Goal: Transaction & Acquisition: Purchase product/service

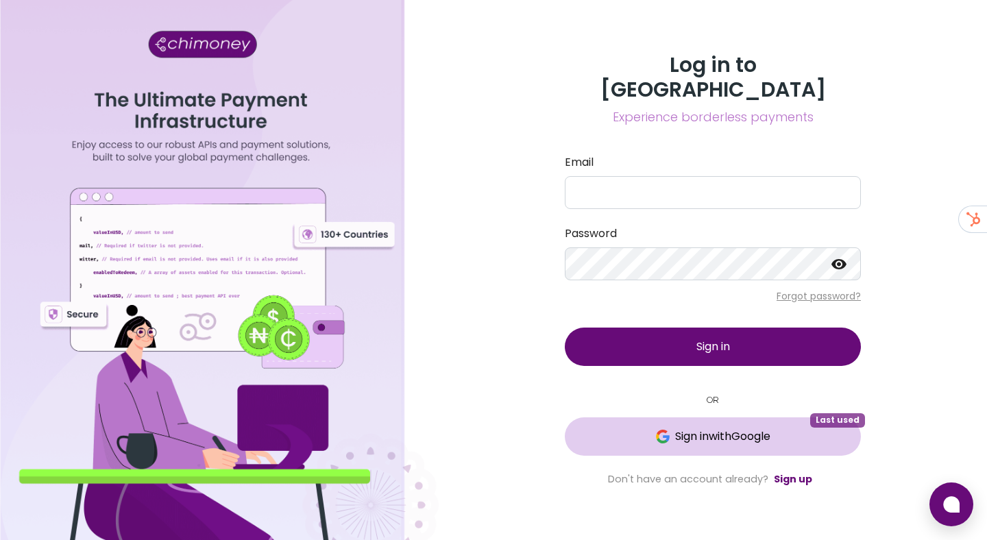
click at [675, 431] on span "Sign in with Google" at bounding box center [722, 436] width 95 height 16
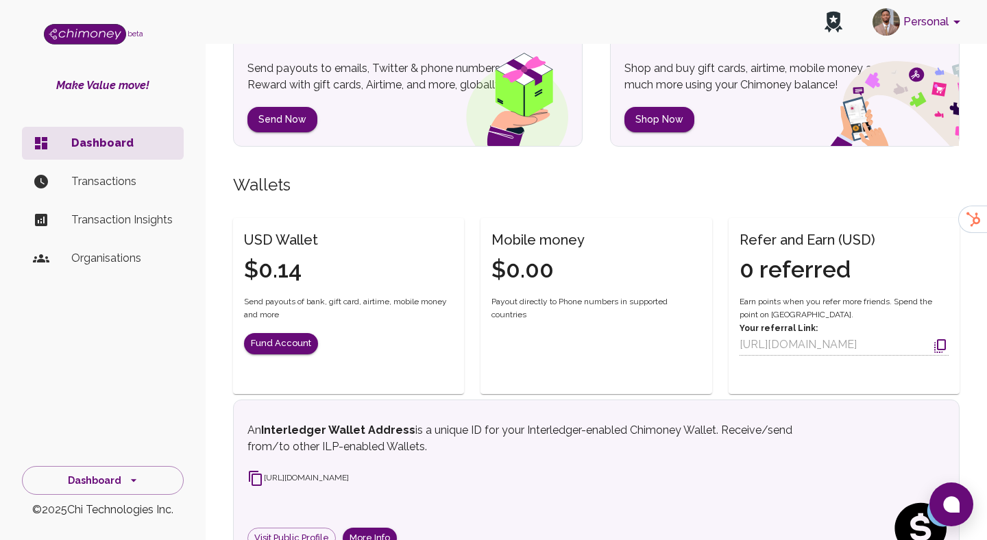
scroll to position [284, 0]
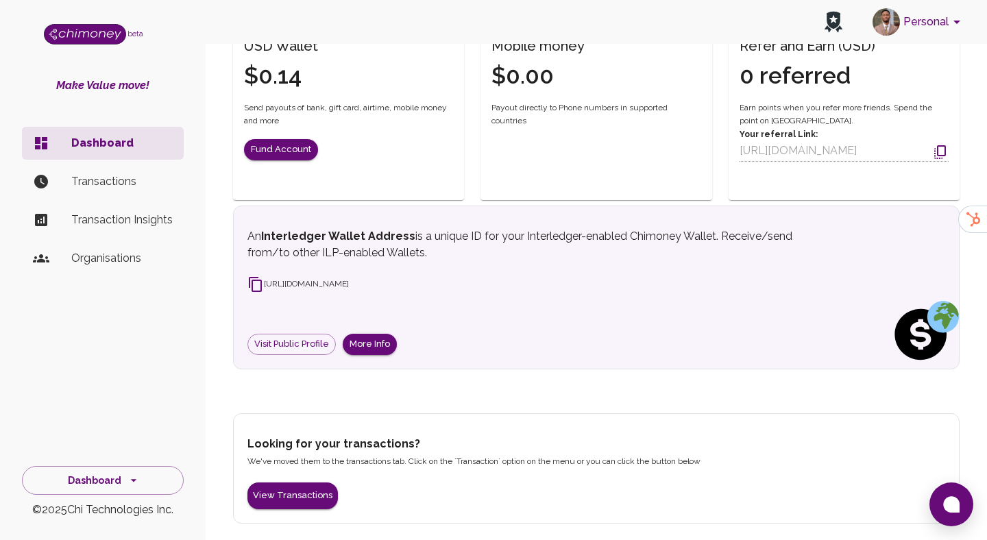
click at [106, 175] on p "Transactions" at bounding box center [121, 181] width 101 height 16
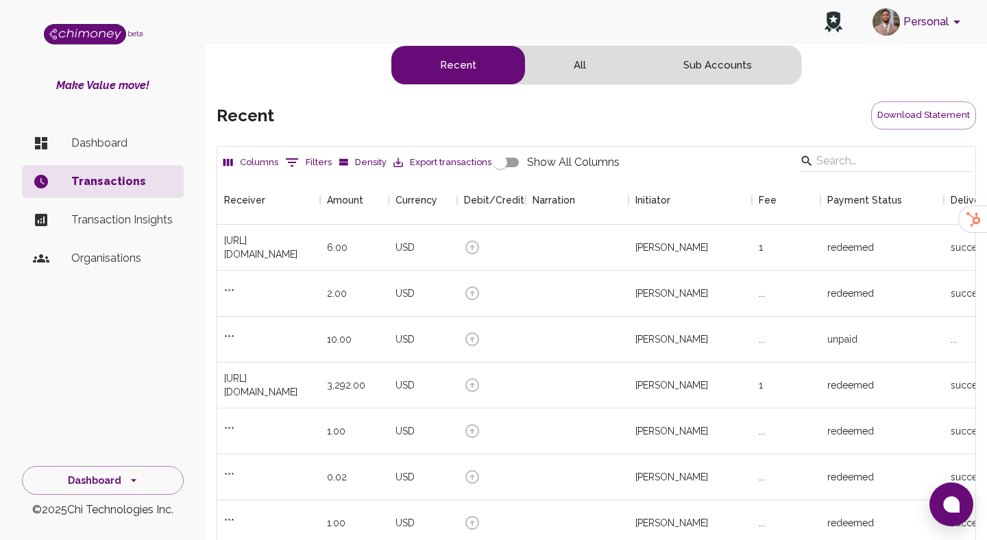
scroll to position [509, 758]
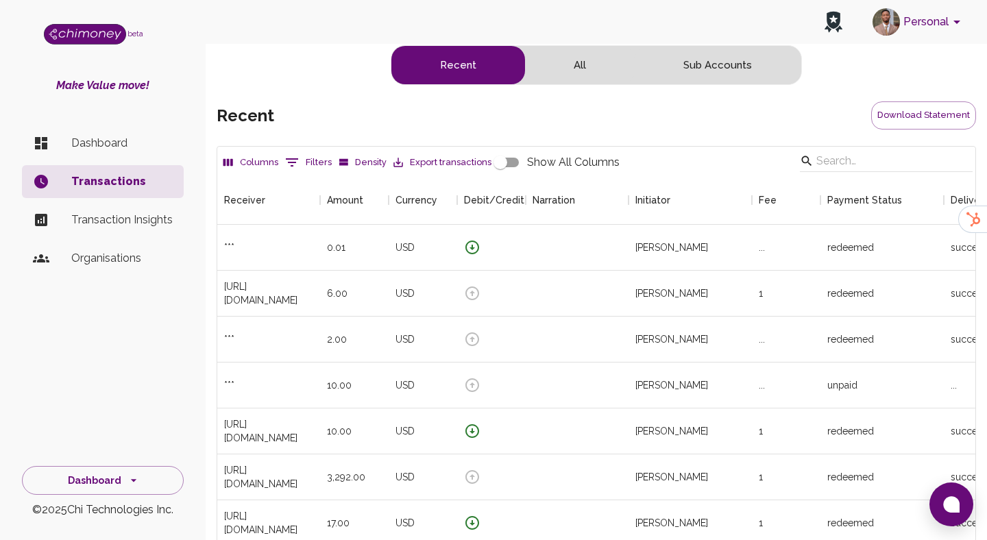
click at [942, 23] on button "Personal" at bounding box center [919, 22] width 104 height 36
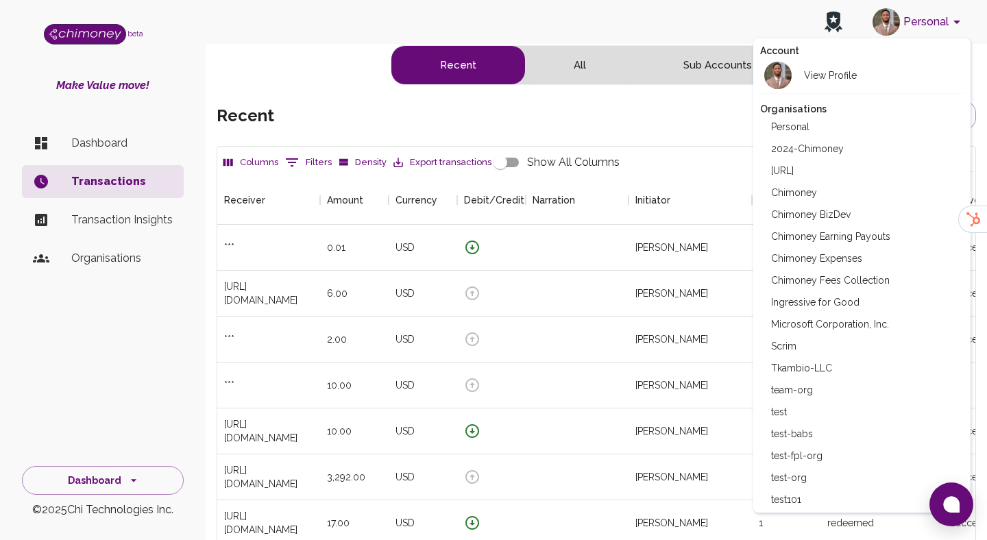
click at [803, 201] on li "Chimoney" at bounding box center [862, 193] width 204 height 22
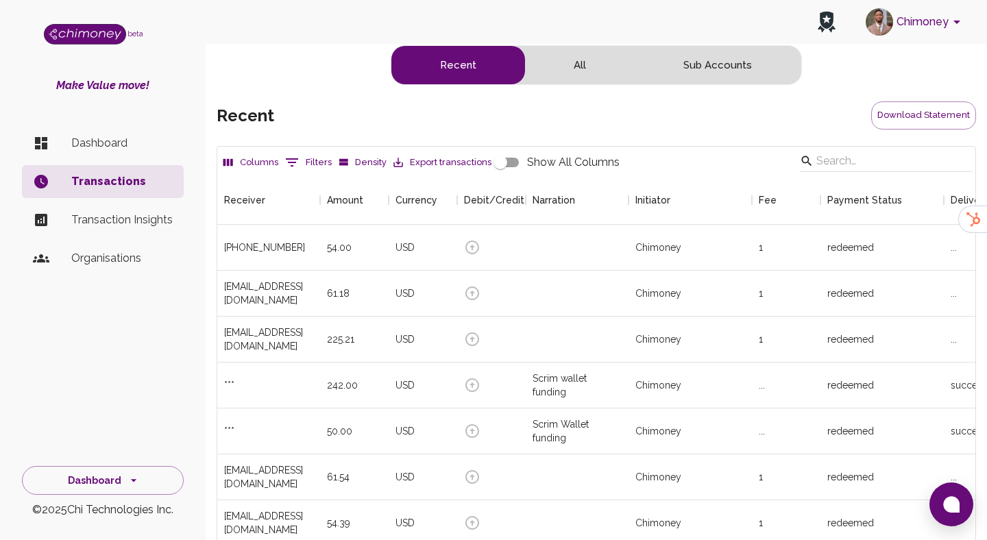
scroll to position [509, 758]
click at [942, 23] on button "Chimoney" at bounding box center [915, 22] width 110 height 36
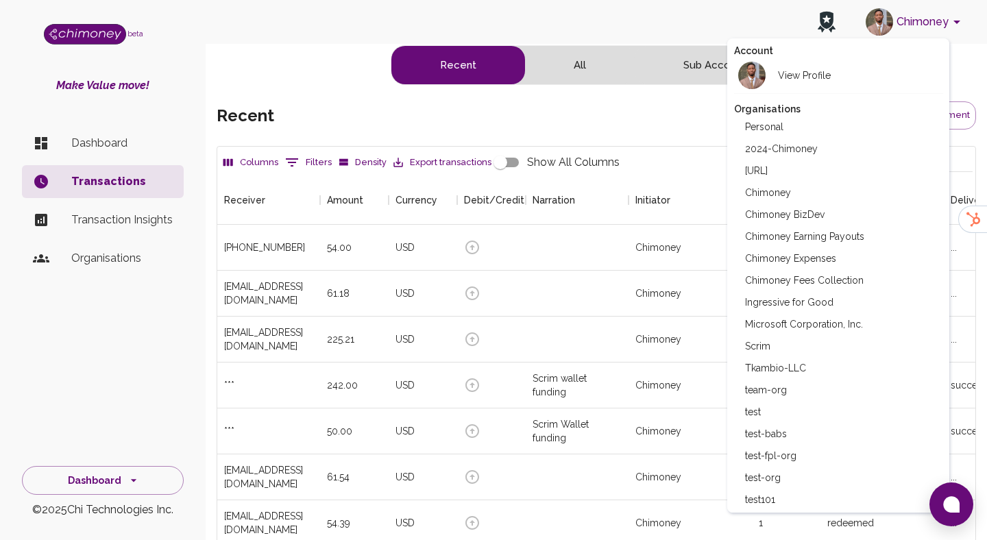
click at [106, 124] on div at bounding box center [493, 270] width 987 height 540
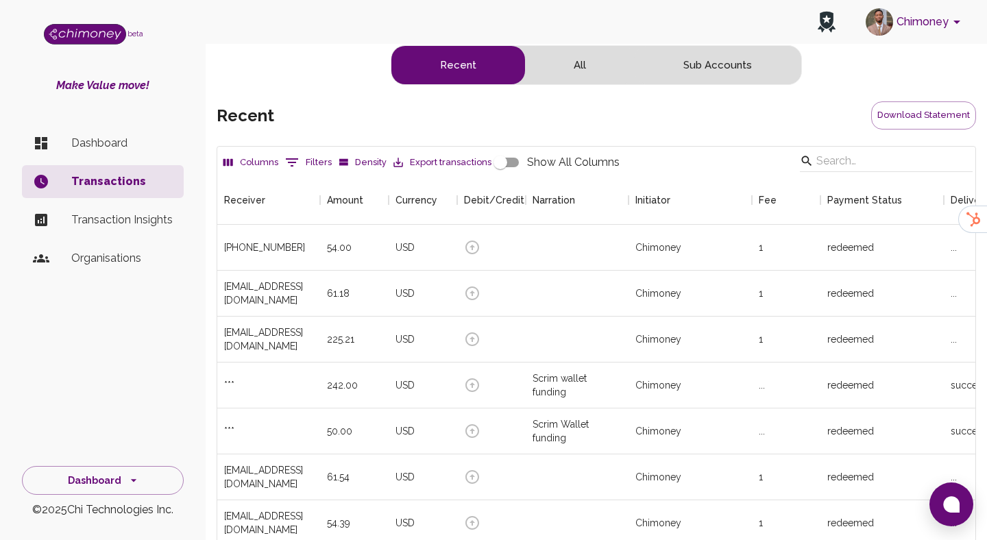
click at [95, 136] on p "Dashboard" at bounding box center [121, 143] width 101 height 16
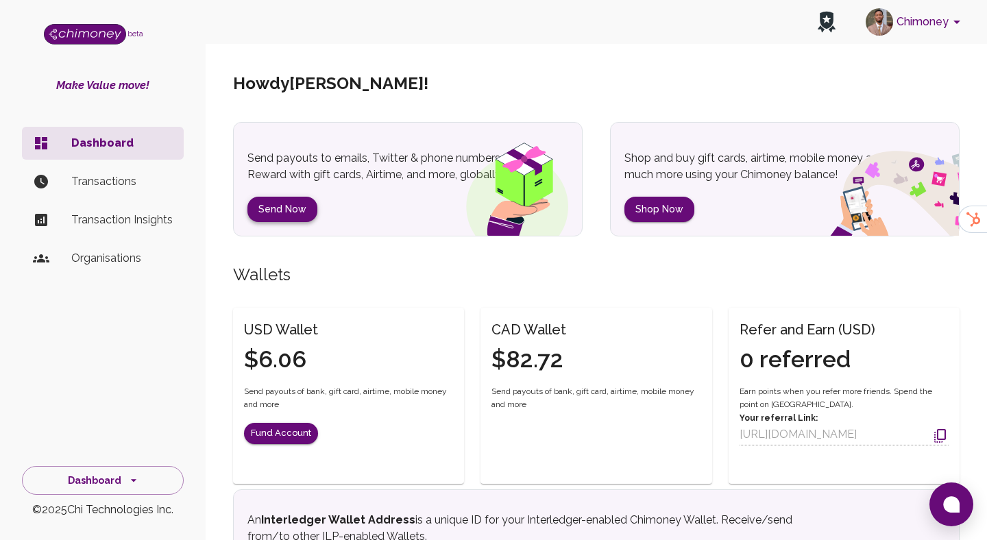
click at [294, 213] on button "Send Now" at bounding box center [282, 209] width 70 height 25
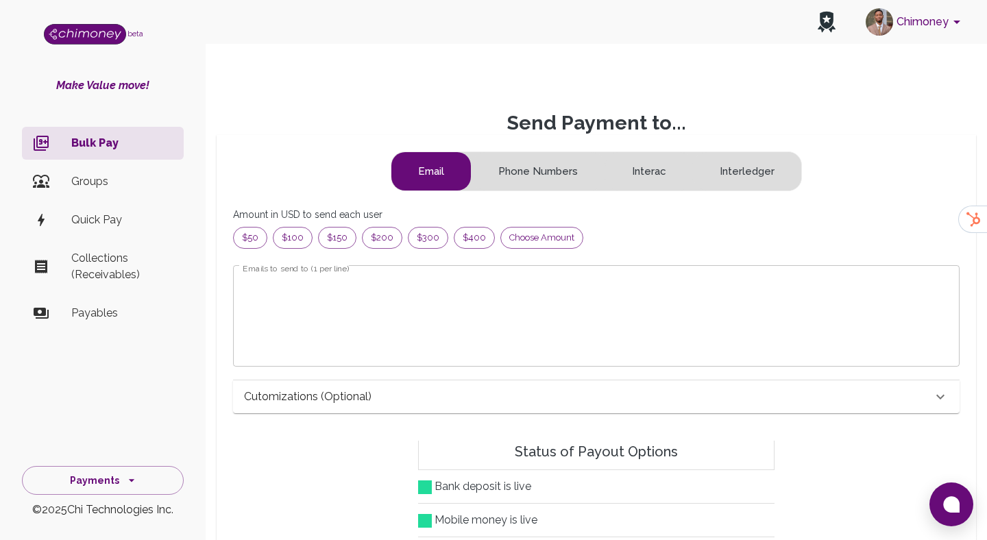
scroll to position [176, 703]
click at [468, 249] on form "Email Phone Numbers Interac Interledger Amount in USD to send each user $50 $10…" at bounding box center [596, 291] width 727 height 278
click at [546, 235] on span "Choose amount" at bounding box center [542, 238] width 82 height 14
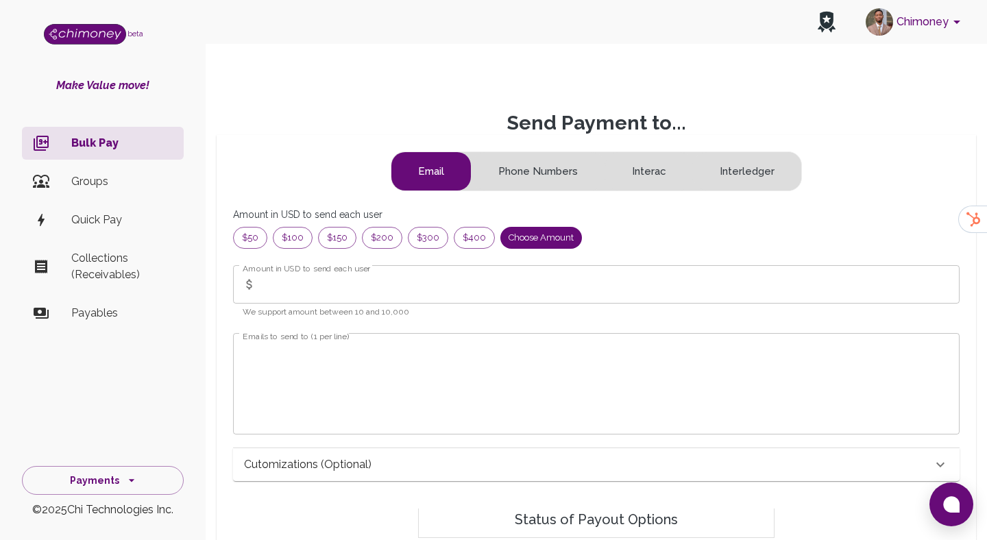
click at [318, 290] on input "Amount in USD to send each user" at bounding box center [611, 284] width 698 height 38
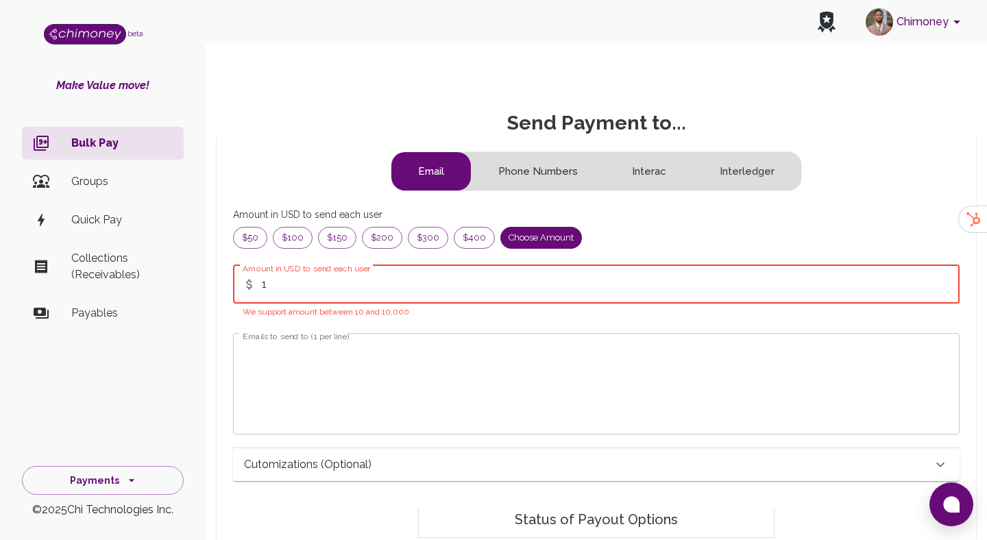
type input "1"
click at [344, 375] on textarea "Emails to send to (1 per line)" at bounding box center [596, 383] width 707 height 79
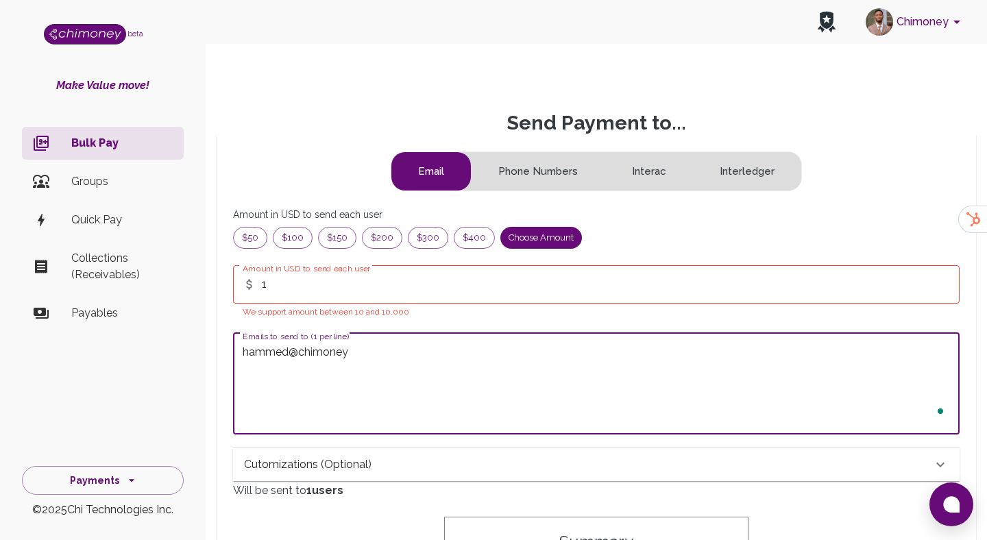
type textarea "hammed@chimoney"
click at [908, 16] on button "Chimoney" at bounding box center [915, 22] width 110 height 36
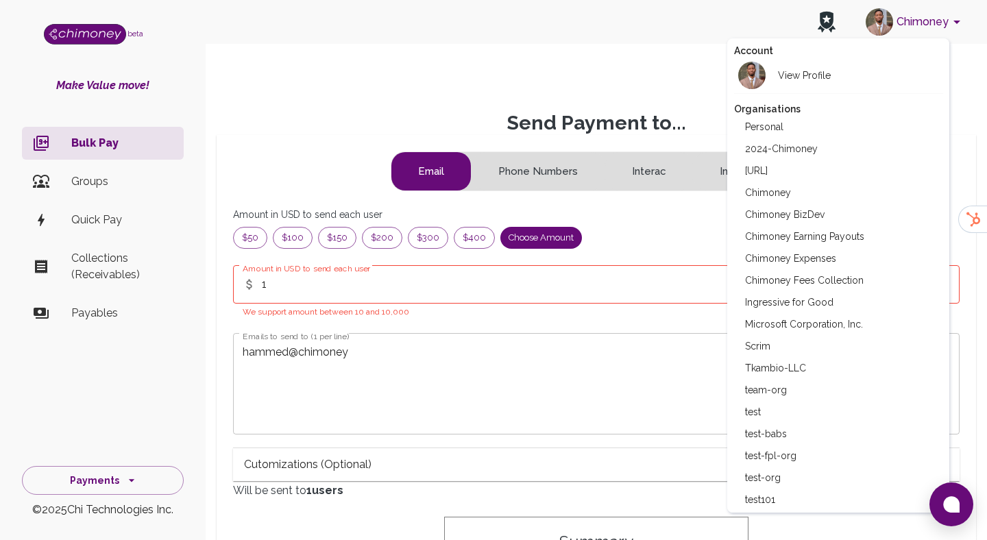
scroll to position [0, 0]
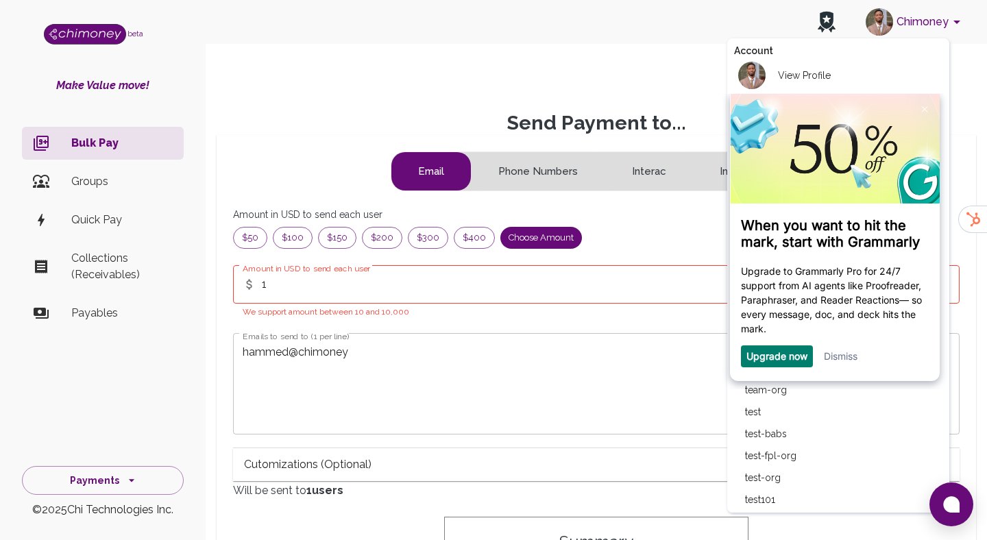
click at [843, 359] on link "Dismiss" at bounding box center [841, 356] width 34 height 12
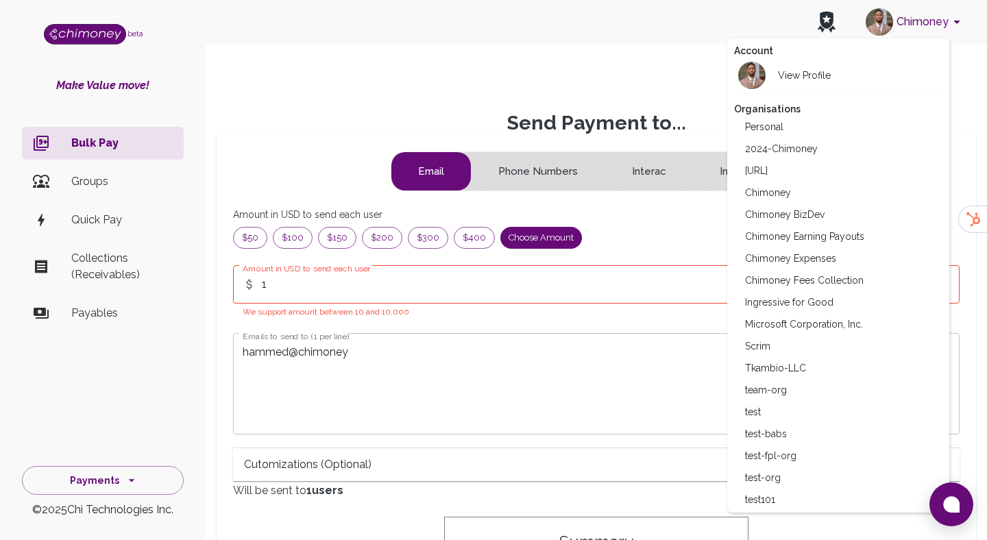
click at [794, 252] on li "Chimoney Expenses" at bounding box center [838, 258] width 209 height 22
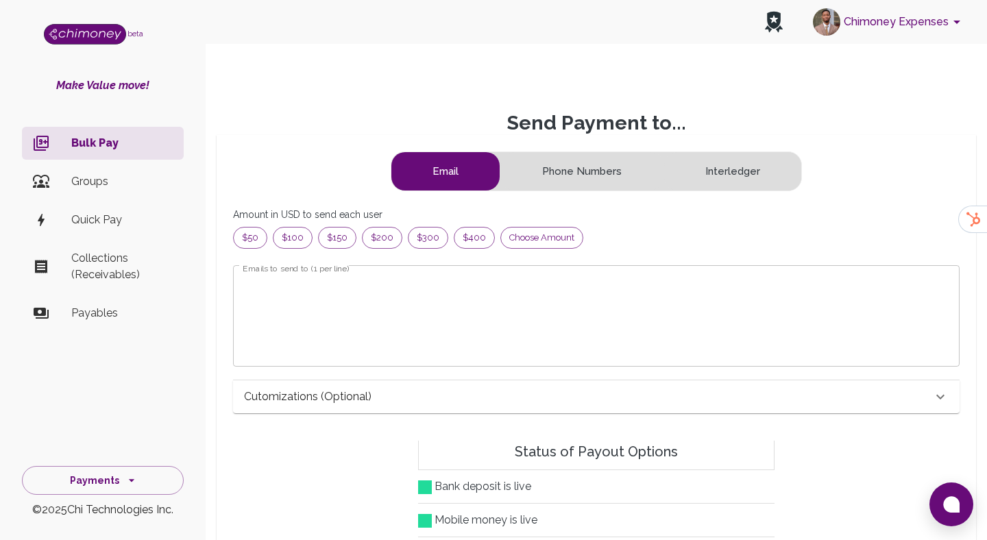
scroll to position [176, 703]
click at [522, 223] on form "Email Phone Numbers Interledger Amount in USD to send each user $50 $100 $150 $…" at bounding box center [596, 291] width 727 height 278
click at [520, 236] on span "Choose amount" at bounding box center [542, 238] width 82 height 14
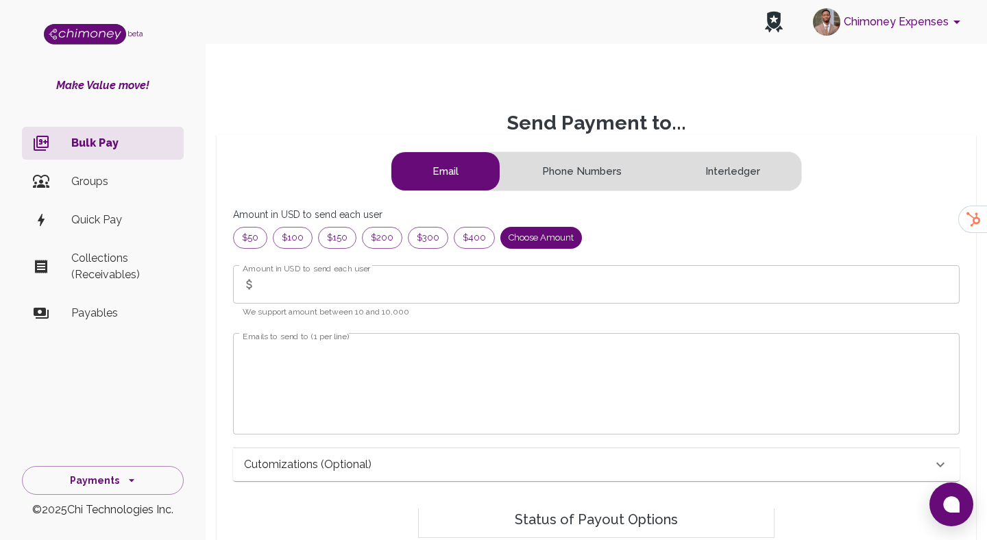
click at [330, 267] on label "Amount in USD to send each user" at bounding box center [307, 269] width 128 height 12
click at [330, 267] on input "Amount in USD to send each user" at bounding box center [611, 284] width 698 height 38
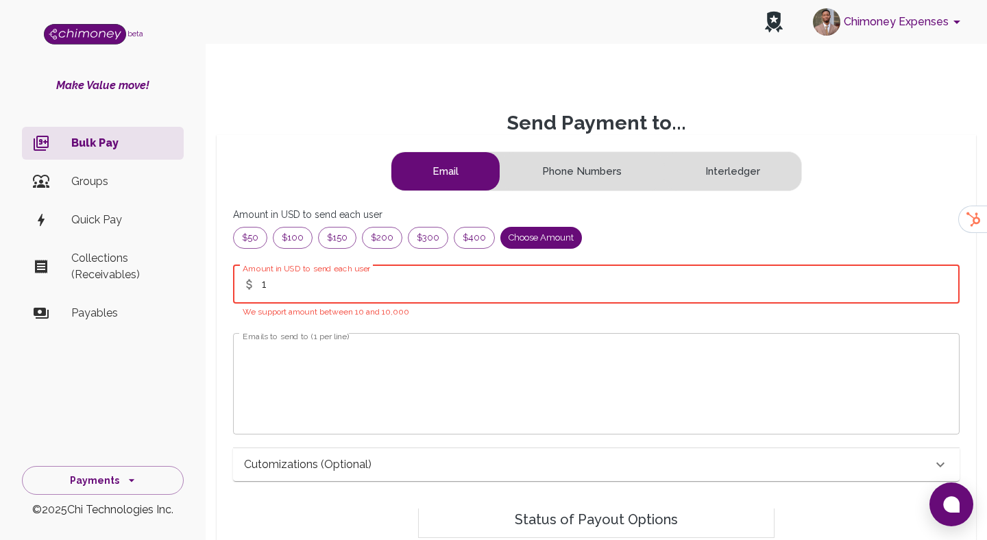
type input "1"
click at [252, 404] on textarea "Emails to send to (1 per line)" at bounding box center [596, 383] width 707 height 79
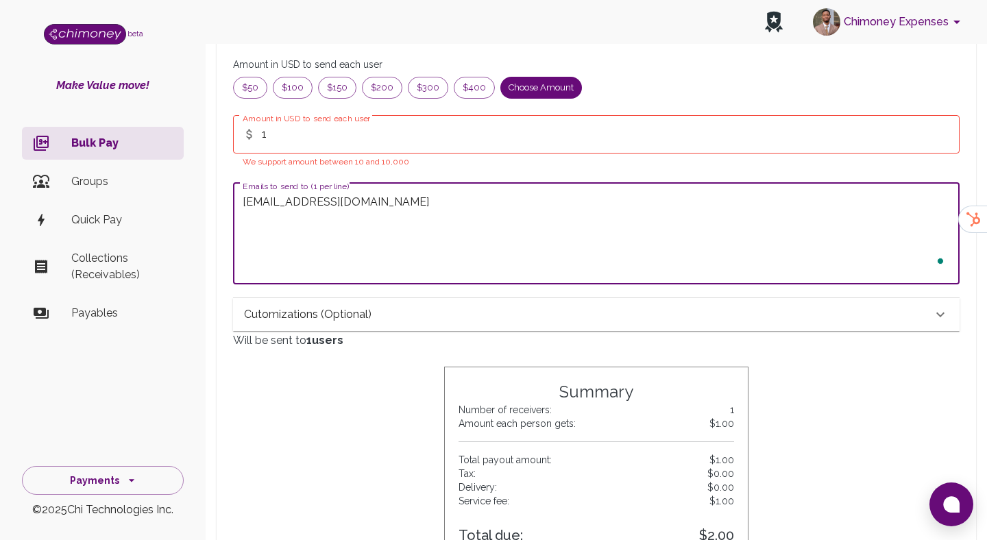
scroll to position [328, 0]
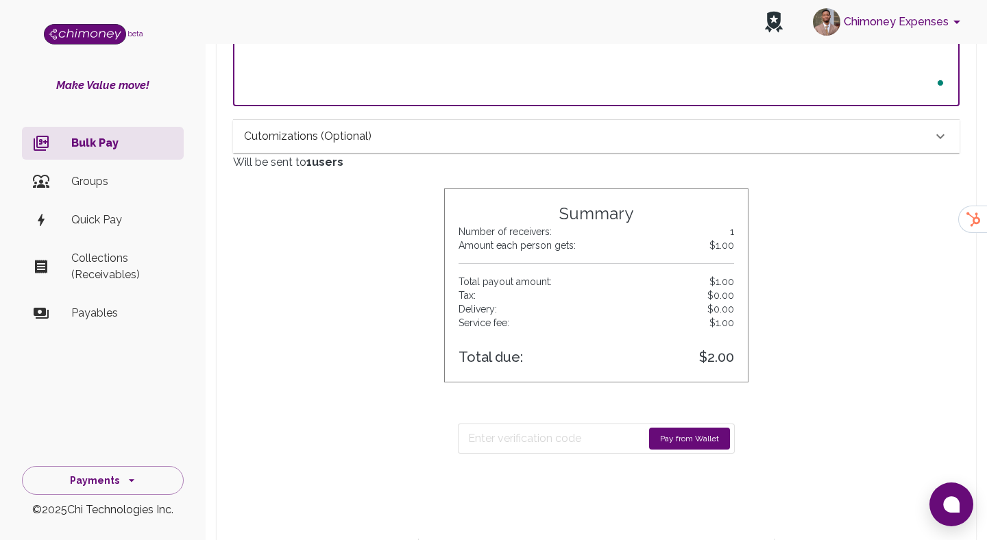
type textarea "hammed@chimoney.io"
click at [372, 135] on div "Cutomizations (optional)" at bounding box center [588, 136] width 688 height 16
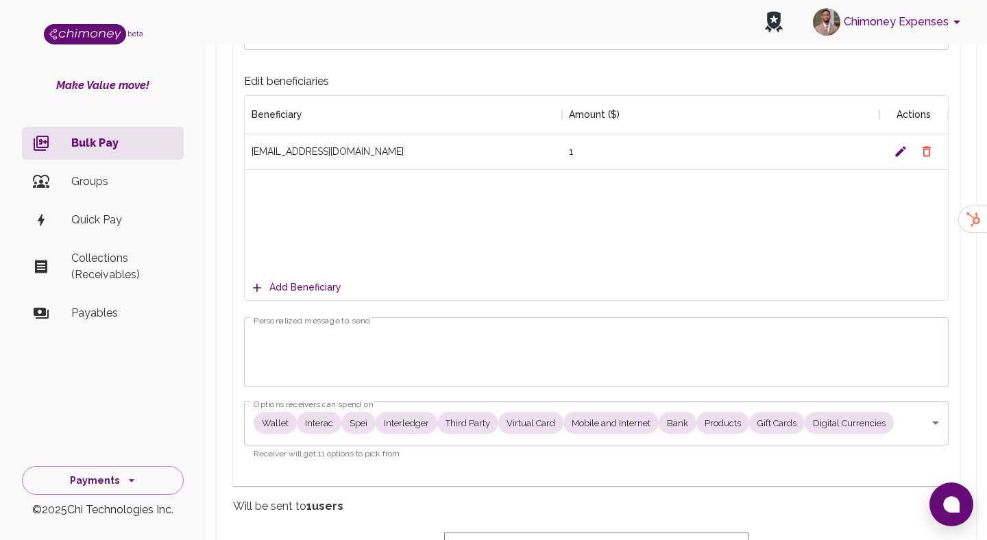
scroll to position [786, 0]
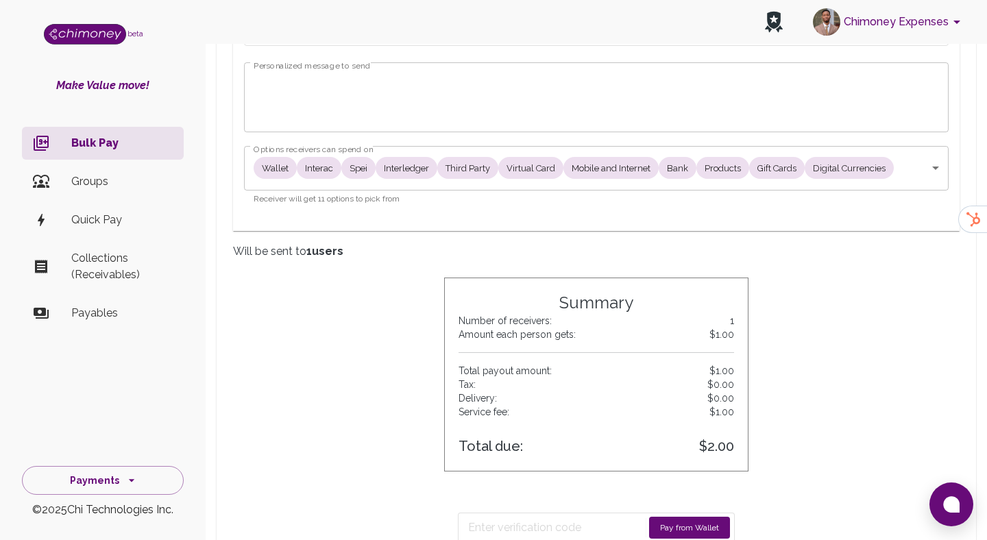
click at [343, 117] on textarea "Personalized message to send" at bounding box center [597, 96] width 686 height 47
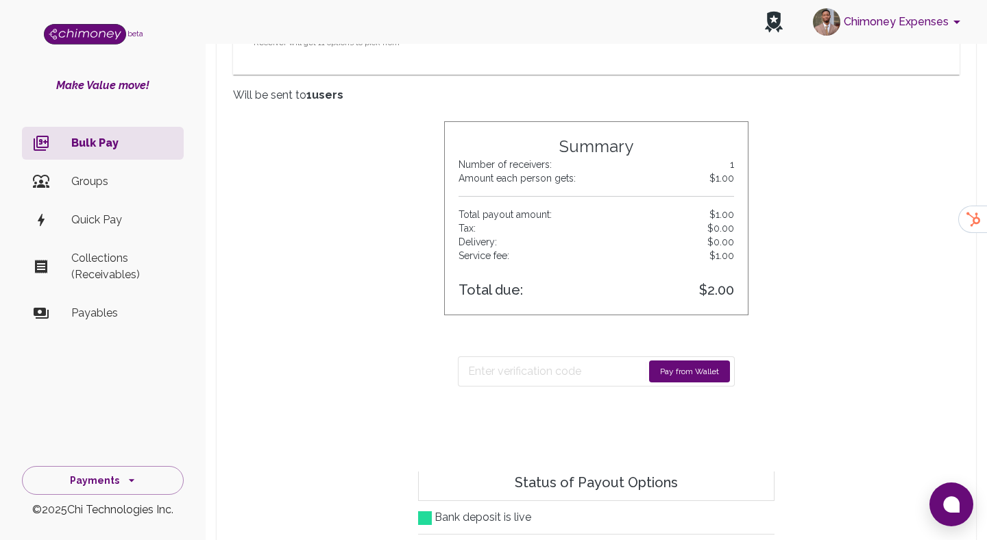
scroll to position [956, 0]
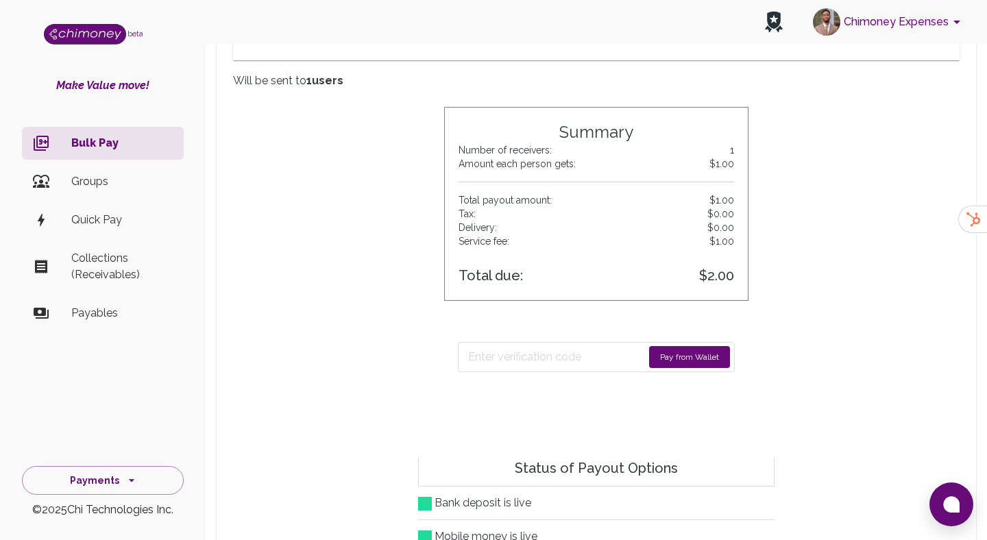
type textarea "Test for gift cards"
click at [649, 345] on form "Pay from Wallet" at bounding box center [596, 357] width 277 height 30
click at [662, 351] on button "Pay from Wallet" at bounding box center [689, 357] width 81 height 22
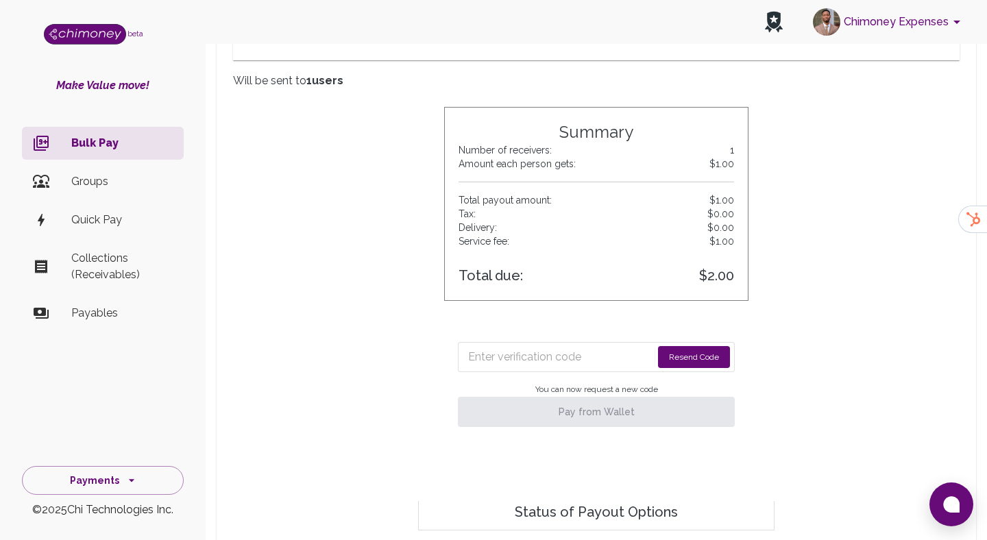
click at [690, 352] on button "Resend Code" at bounding box center [694, 357] width 72 height 22
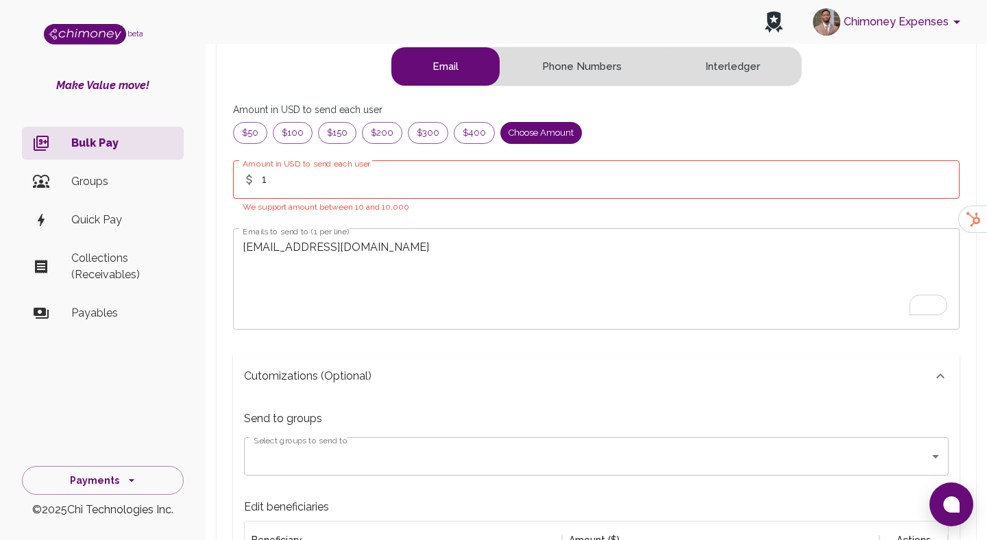
scroll to position [101, 0]
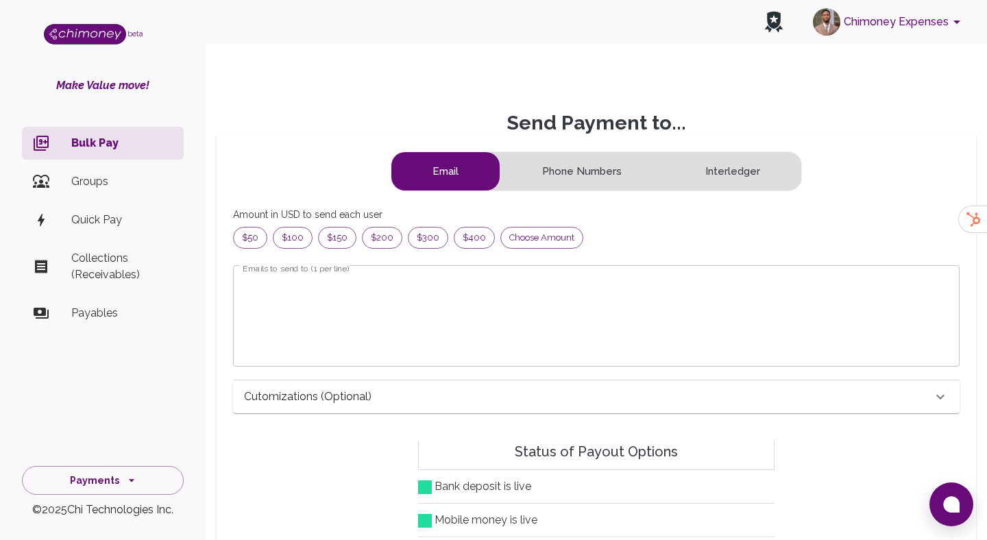
scroll to position [176, 703]
click at [544, 235] on span "Choose amount" at bounding box center [542, 238] width 82 height 14
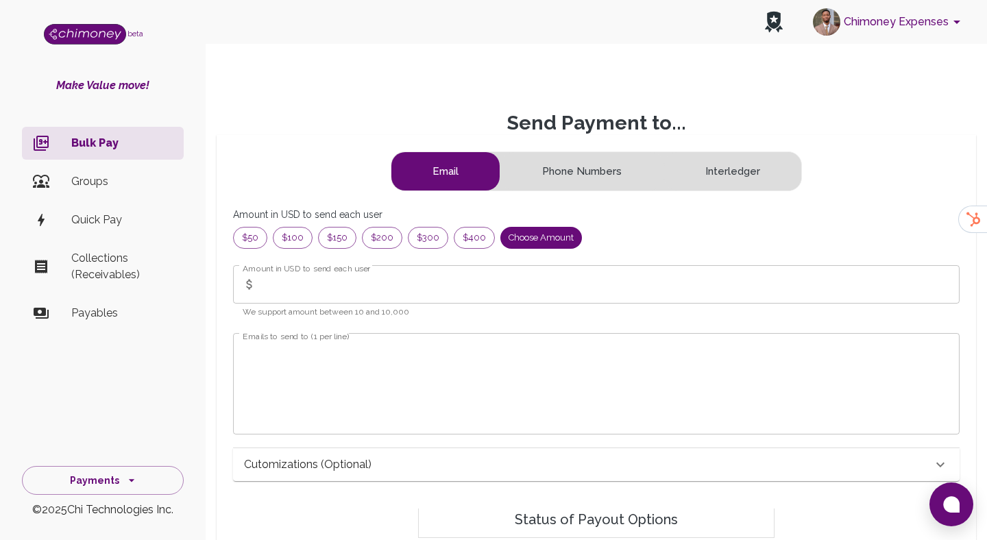
click at [334, 280] on input "Amount in USD to send each user" at bounding box center [611, 284] width 698 height 38
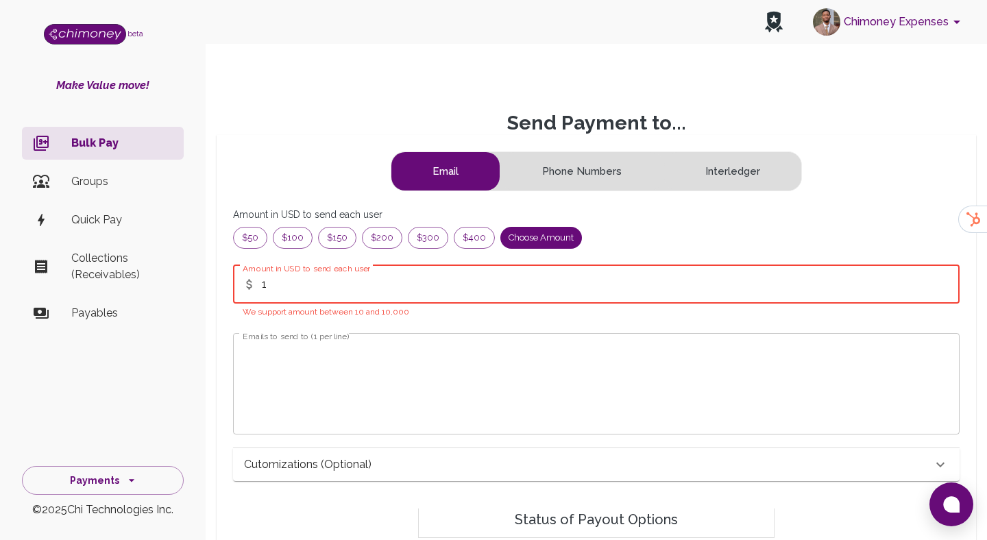
type input "1"
click at [301, 379] on textarea "Emails to send to (1 per line)" at bounding box center [596, 383] width 707 height 79
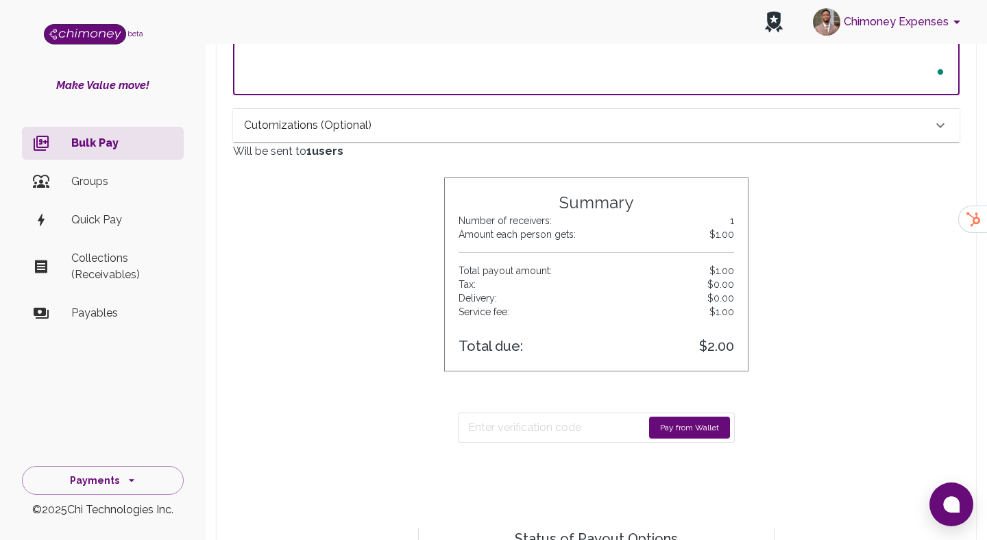
scroll to position [454, 0]
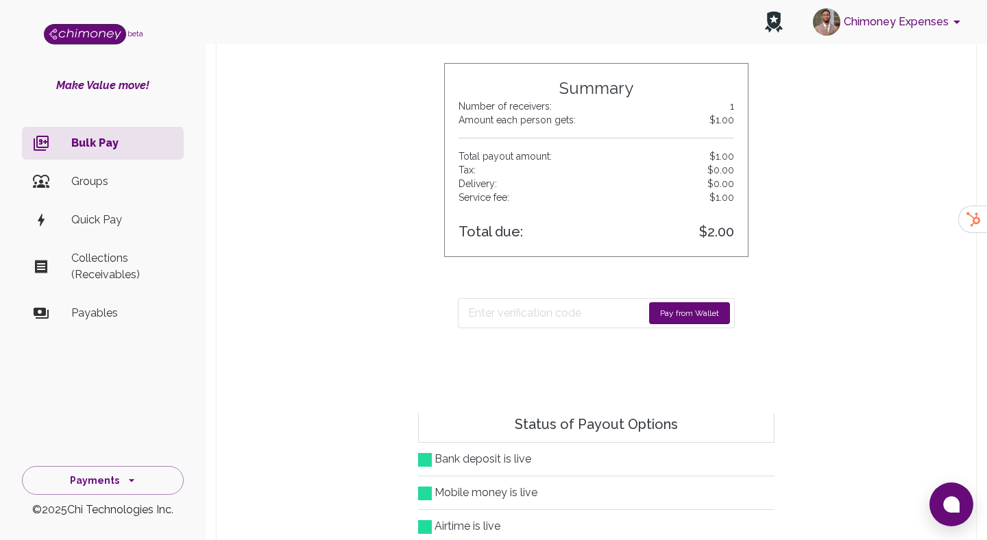
type textarea "[EMAIL_ADDRESS][DOMAIN_NAME]"
click at [688, 323] on button "Pay from Wallet" at bounding box center [689, 313] width 81 height 22
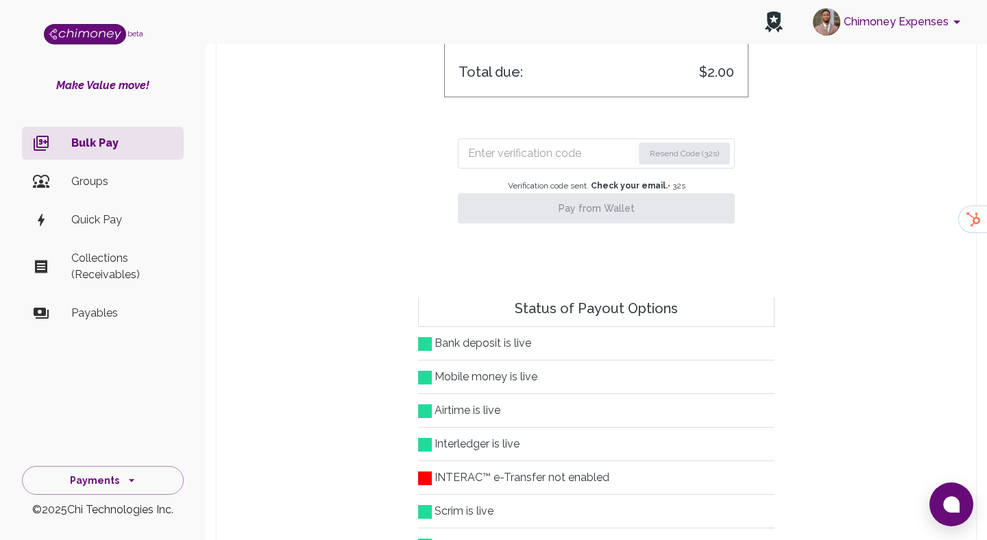
scroll to position [633, 0]
